Goal: Task Accomplishment & Management: Complete application form

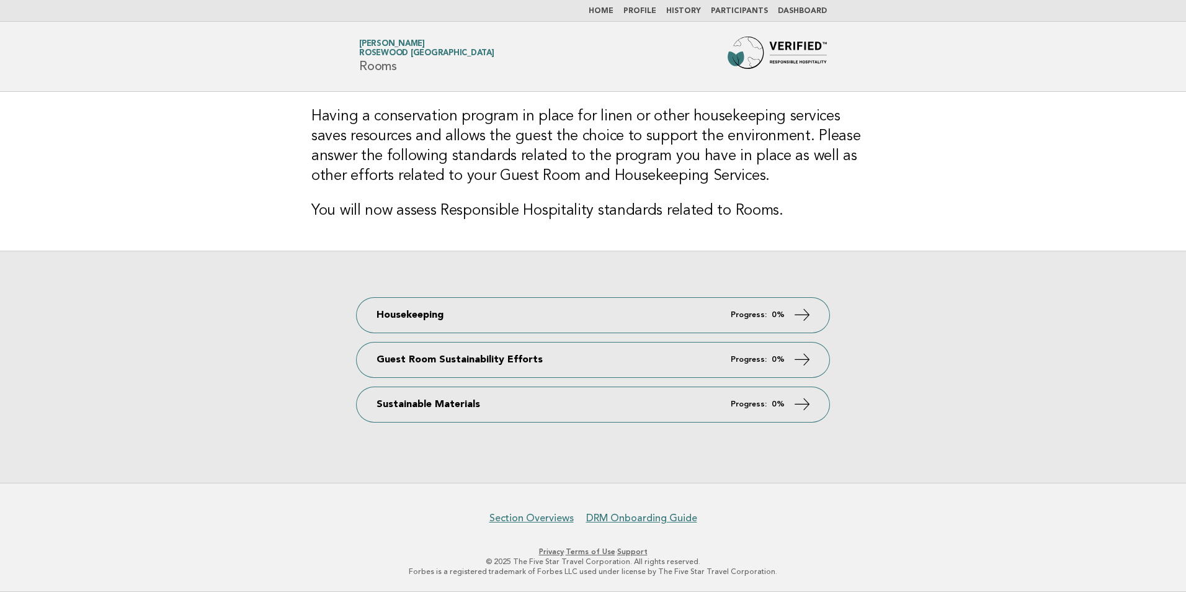
click at [651, 8] on link "Profile" at bounding box center [639, 10] width 33 height 7
click at [755, 11] on link "Participants" at bounding box center [739, 10] width 57 height 7
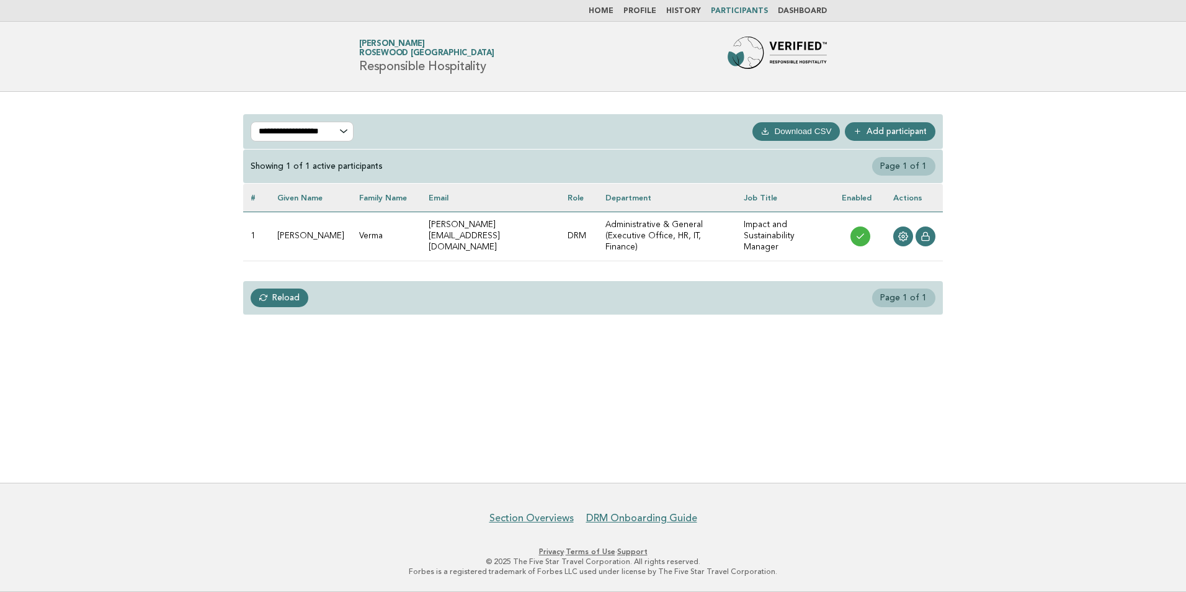
click at [613, 13] on link "Home" at bounding box center [600, 10] width 25 height 7
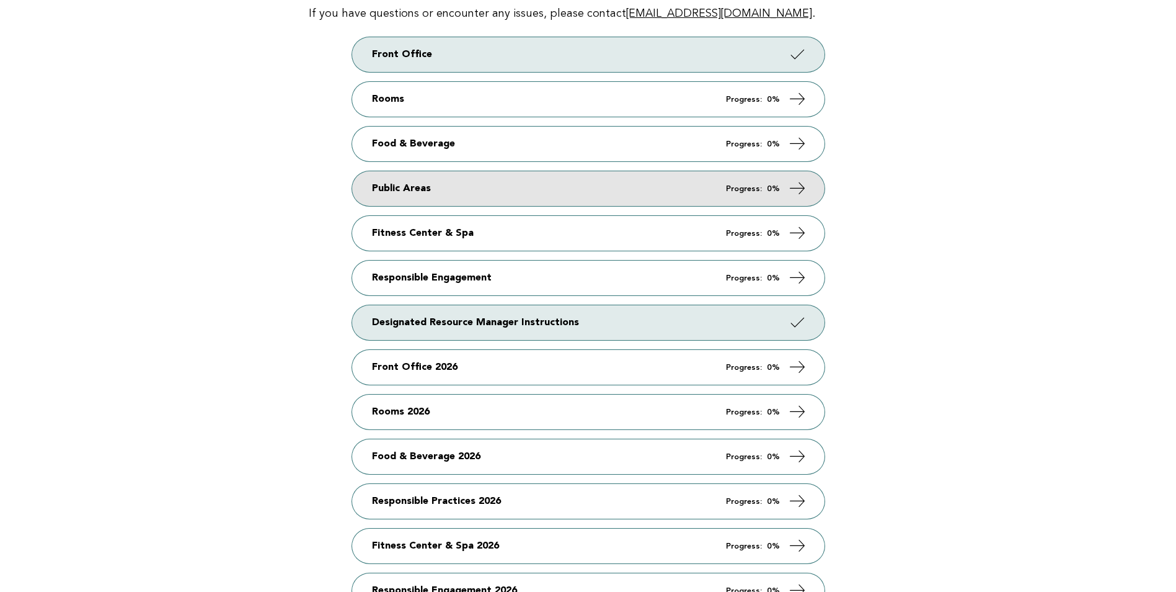
scroll to position [248, 0]
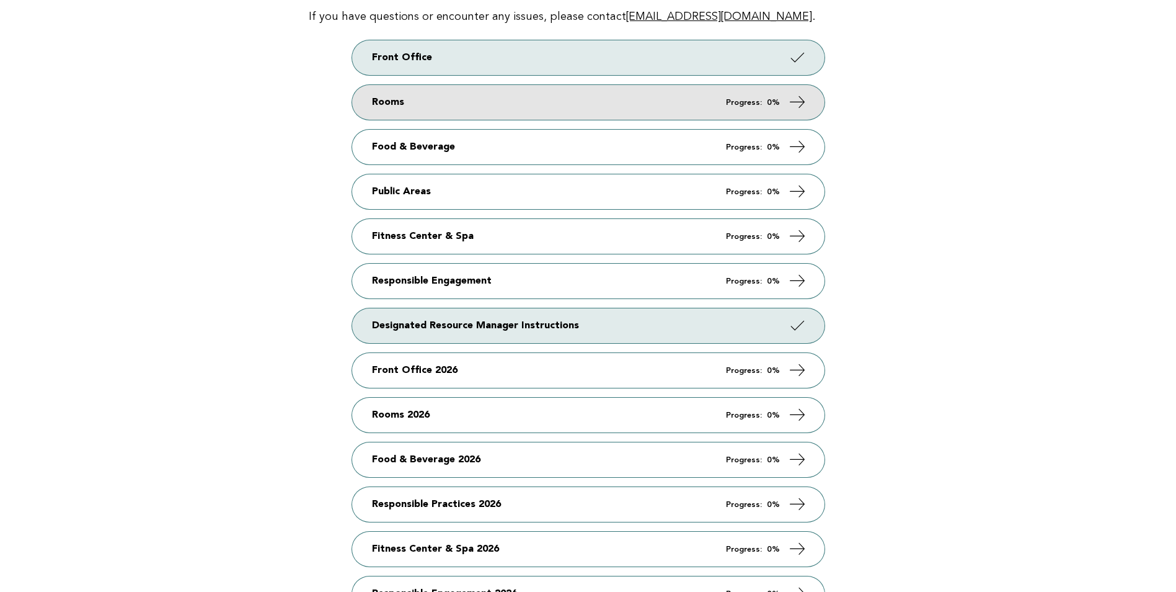
click at [791, 94] on icon at bounding box center [797, 102] width 18 height 18
click at [796, 105] on icon at bounding box center [797, 102] width 18 height 18
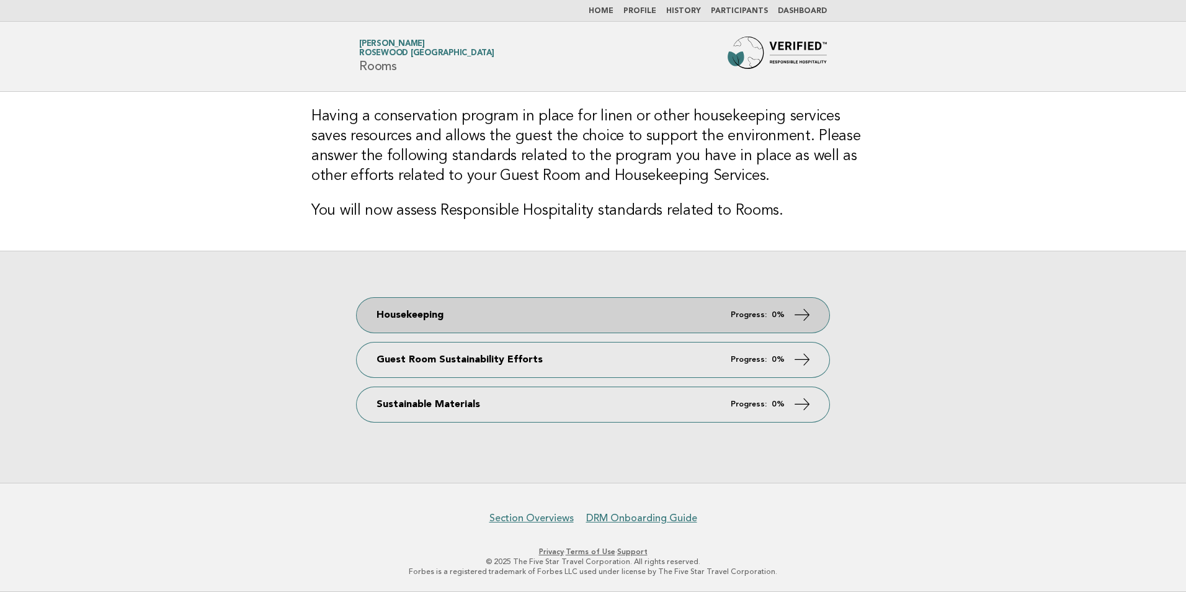
click at [803, 316] on icon at bounding box center [802, 314] width 18 height 18
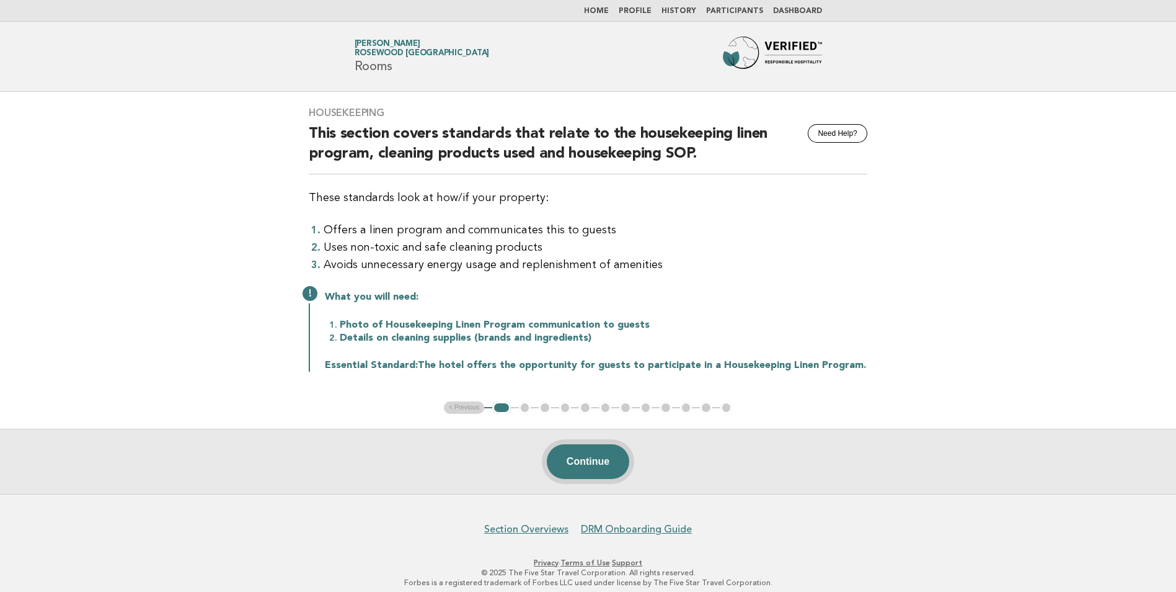
click at [581, 463] on button "Continue" at bounding box center [588, 461] width 82 height 35
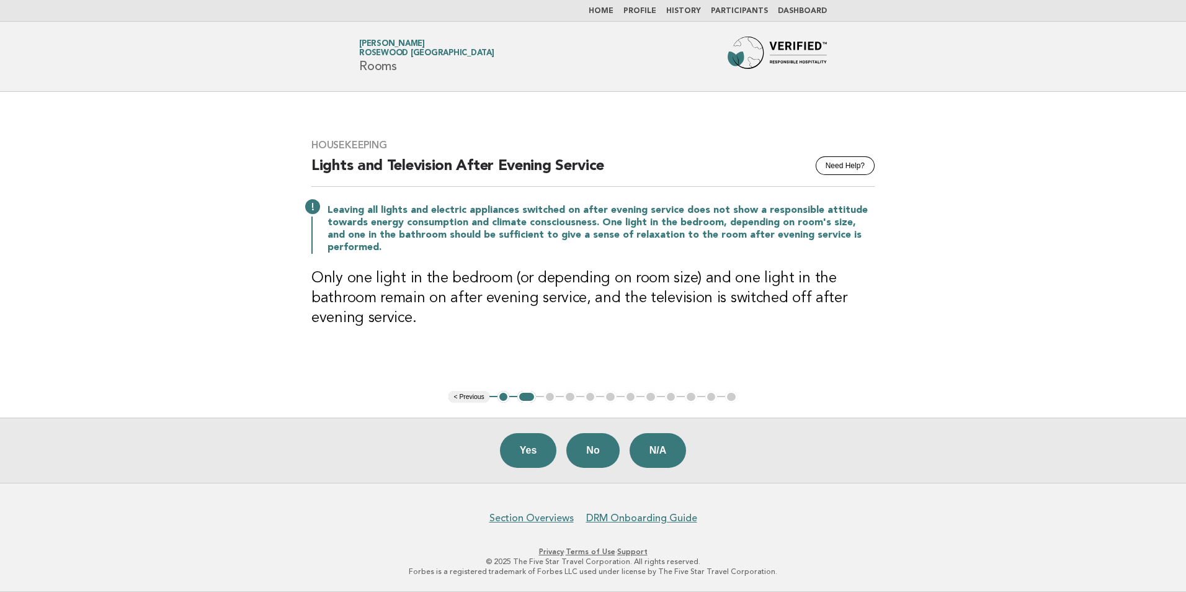
click at [18, 27] on header "Forbes Travel Guide [PERSON_NAME] Rosewood [GEOGRAPHIC_DATA] Rooms" at bounding box center [593, 57] width 1186 height 70
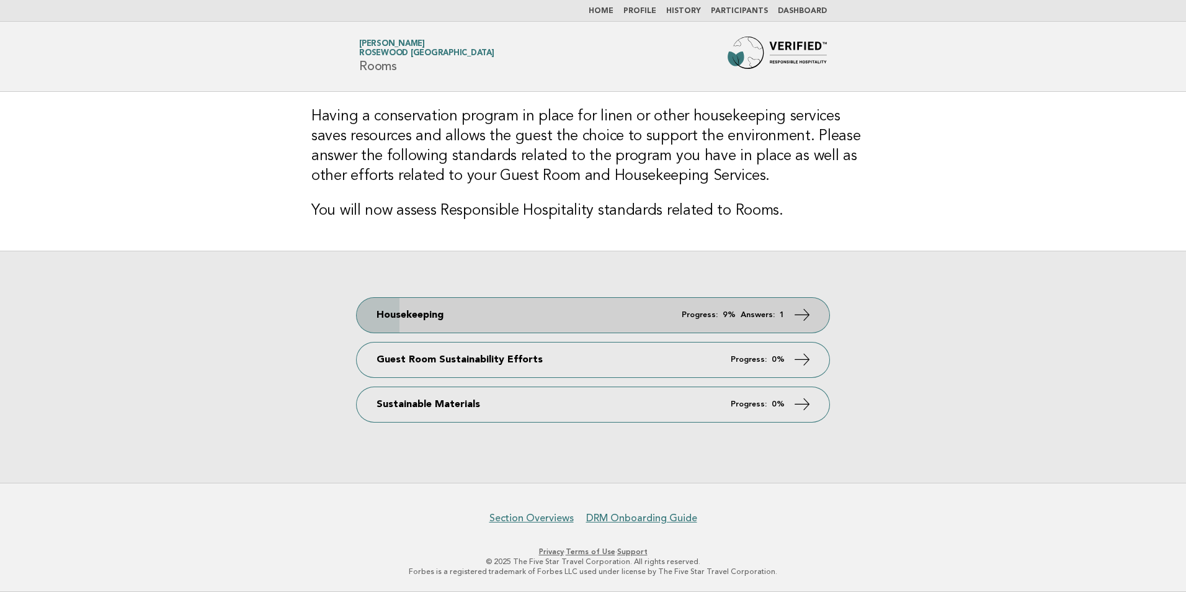
click at [762, 314] on em "Answers:" at bounding box center [757, 315] width 34 height 8
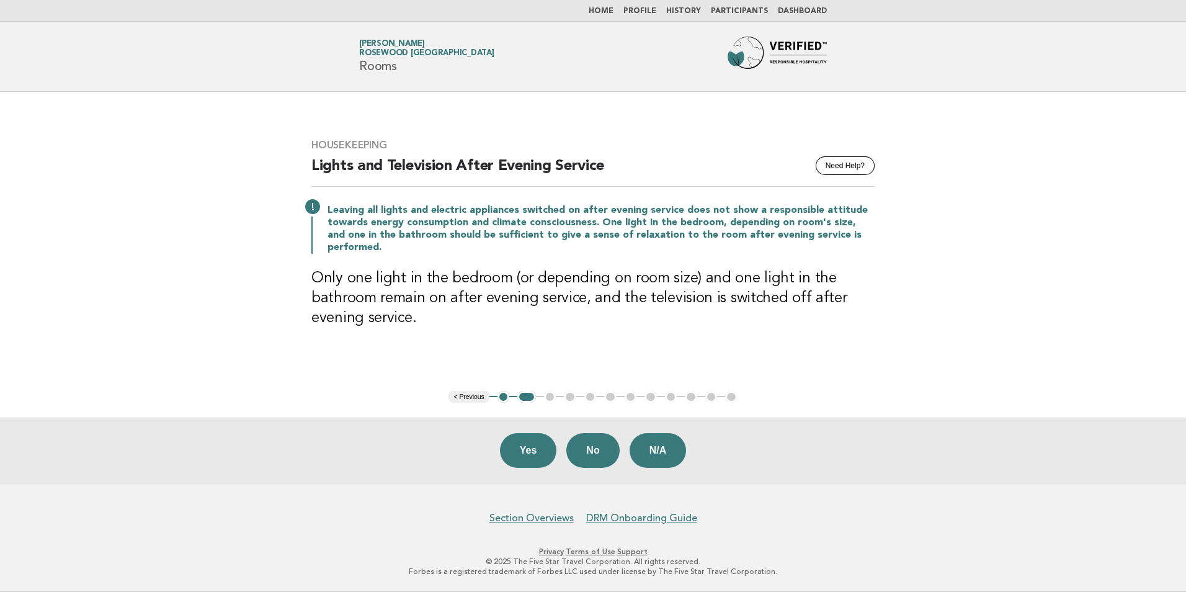
click at [480, 399] on button "< Previous" at bounding box center [468, 397] width 40 height 12
